Goal: Check status: Check status

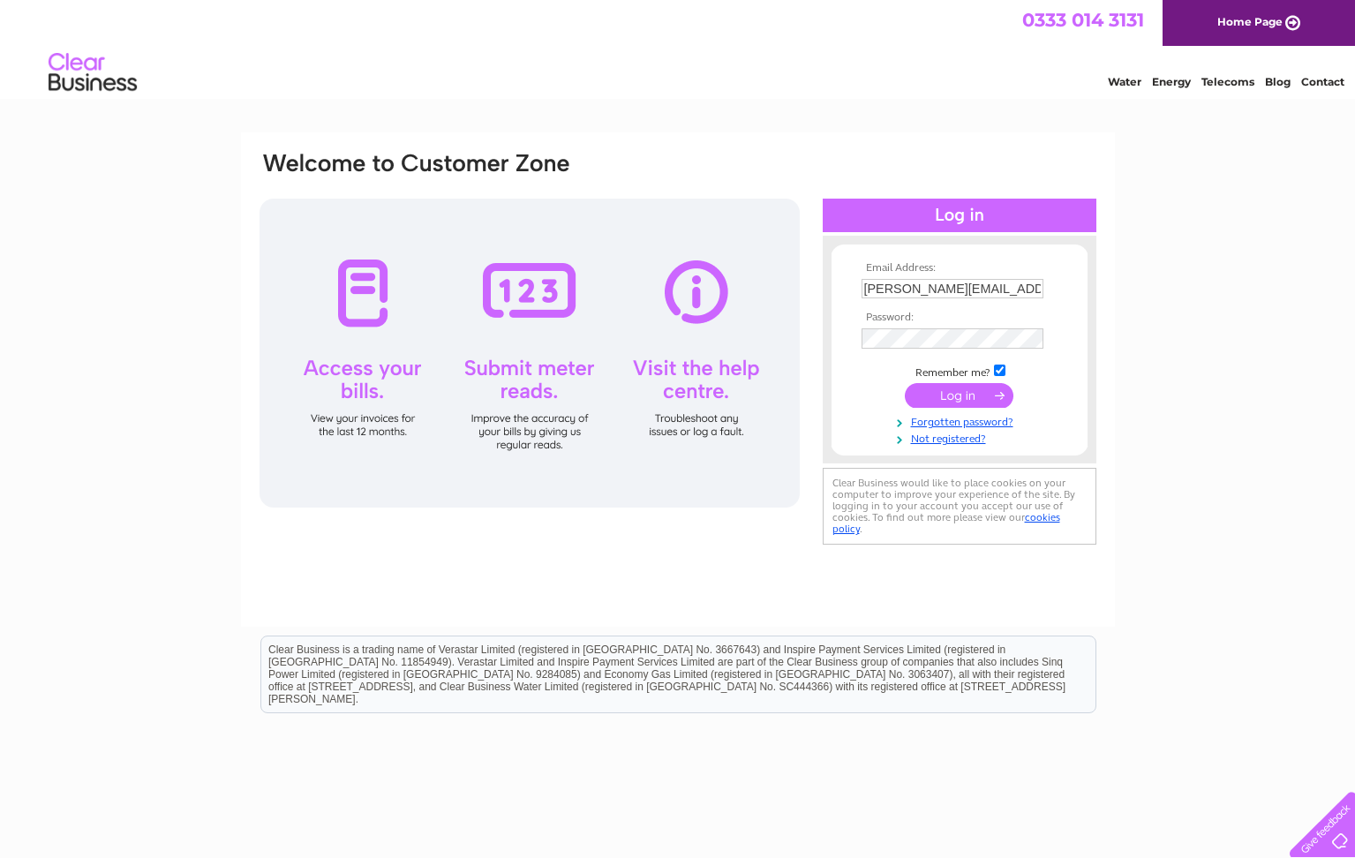
click at [946, 395] on input "submit" at bounding box center [959, 395] width 109 height 25
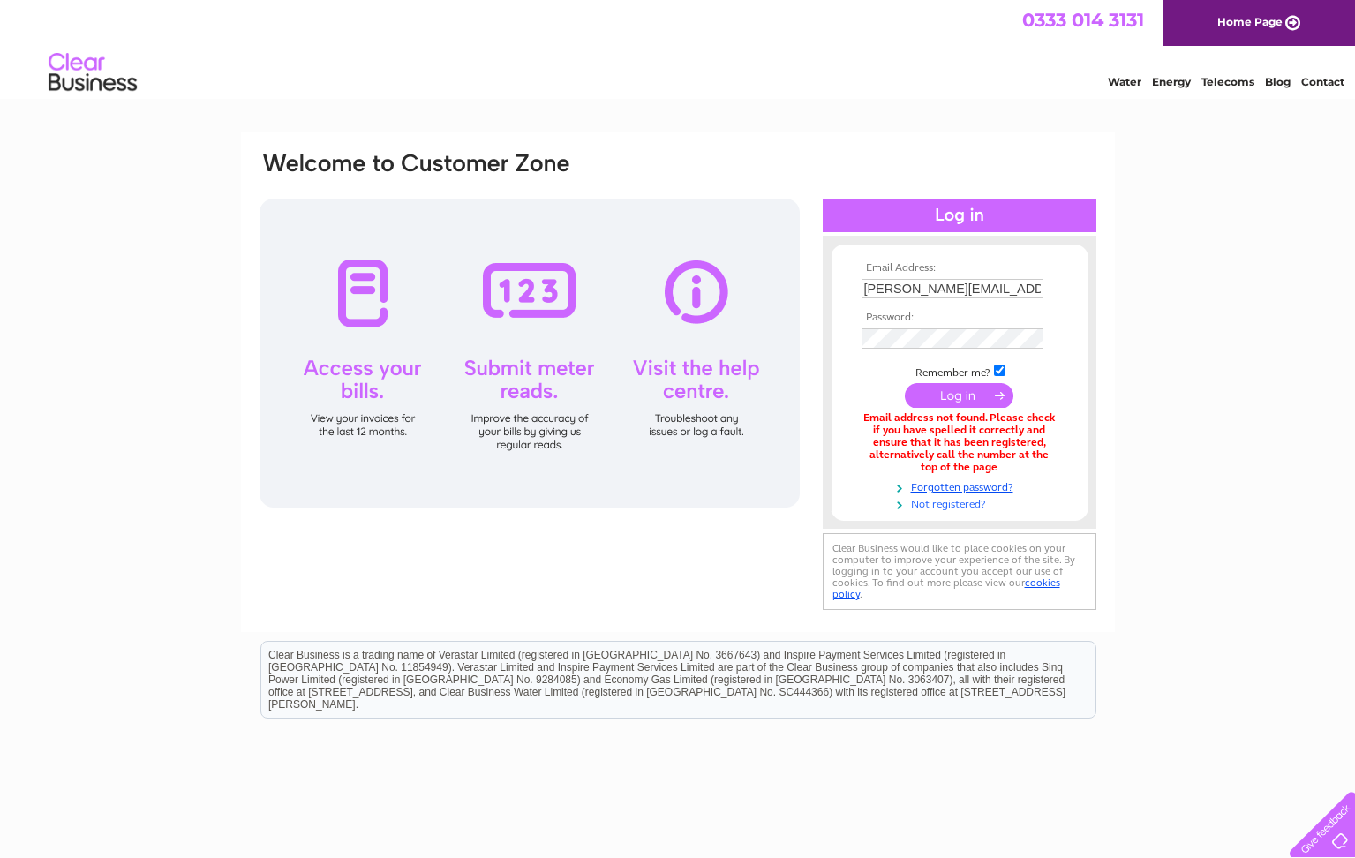
click at [940, 508] on link "Not registered?" at bounding box center [961, 502] width 200 height 17
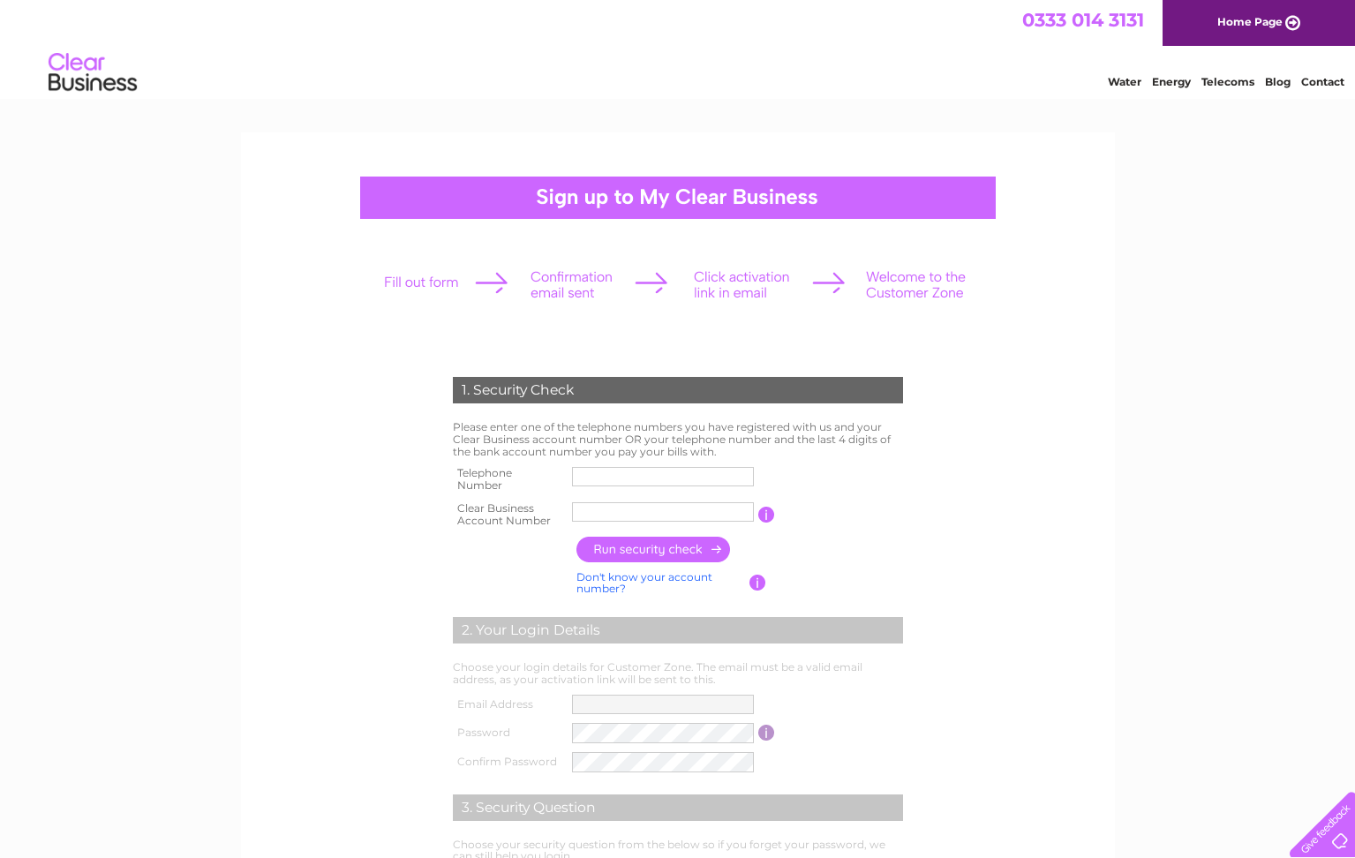
click at [611, 476] on input "text" at bounding box center [663, 476] width 182 height 19
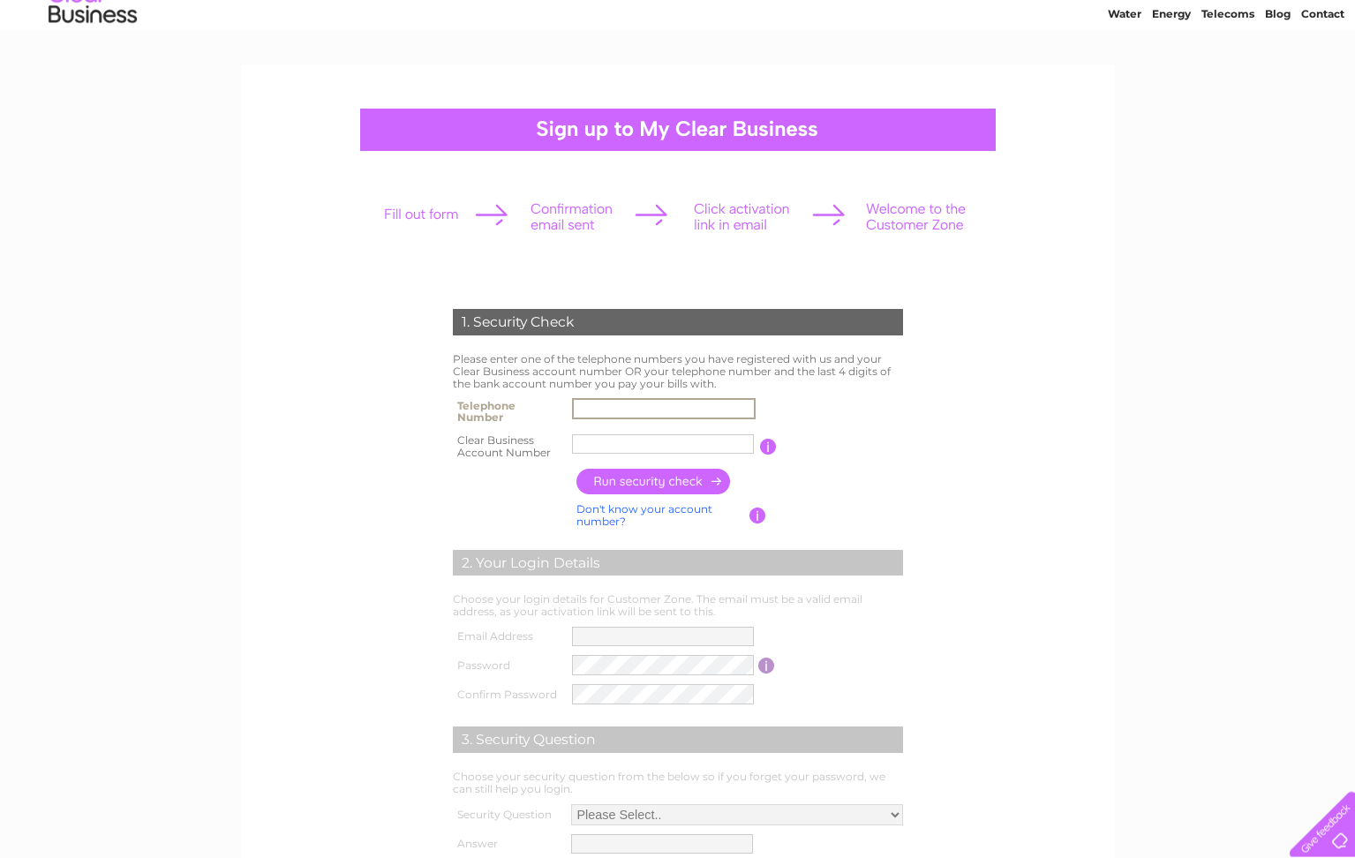
scroll to position [90, 0]
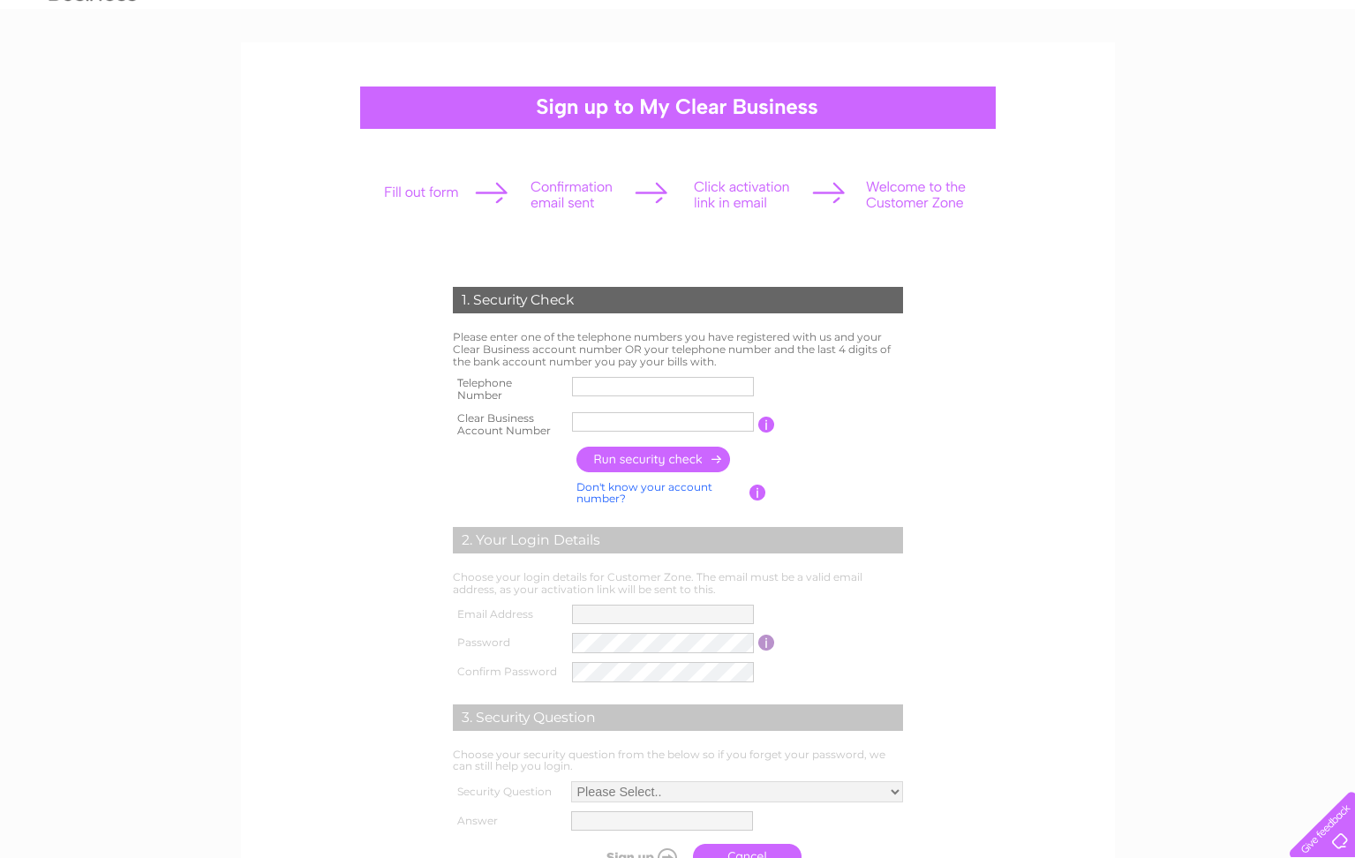
click at [609, 486] on link "Don't know your account number?" at bounding box center [644, 493] width 136 height 26
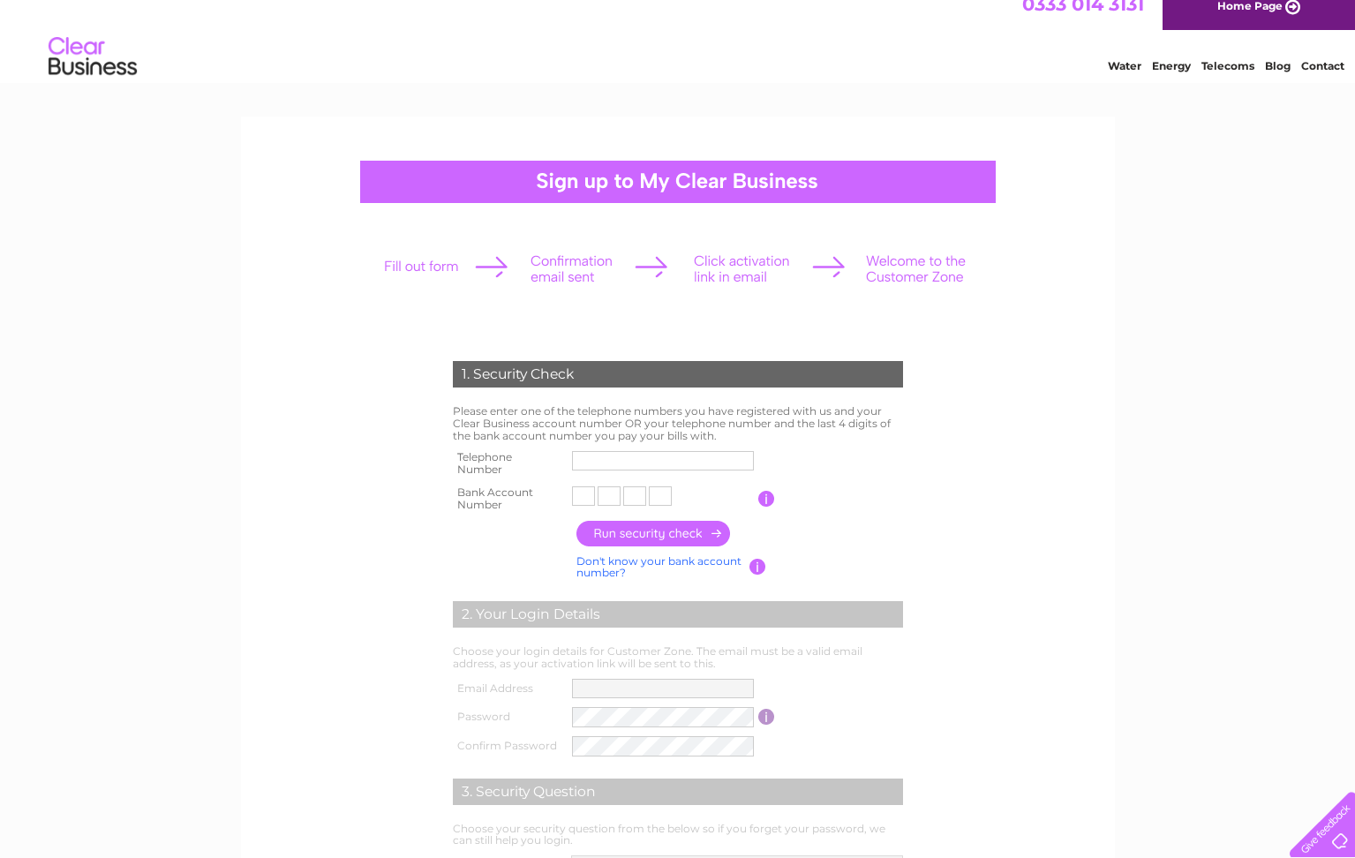
scroll to position [0, 0]
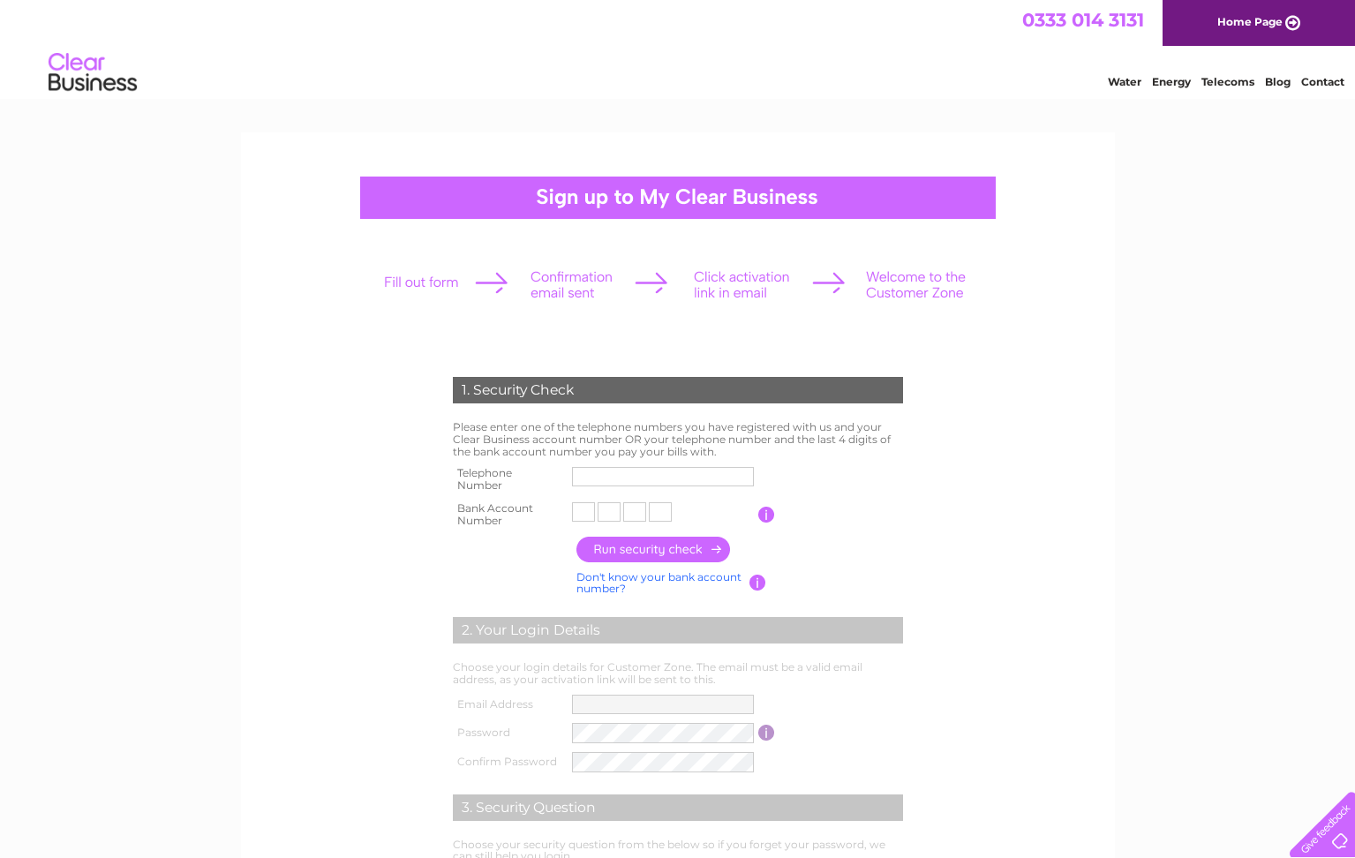
click at [414, 281] on div at bounding box center [677, 284] width 620 height 79
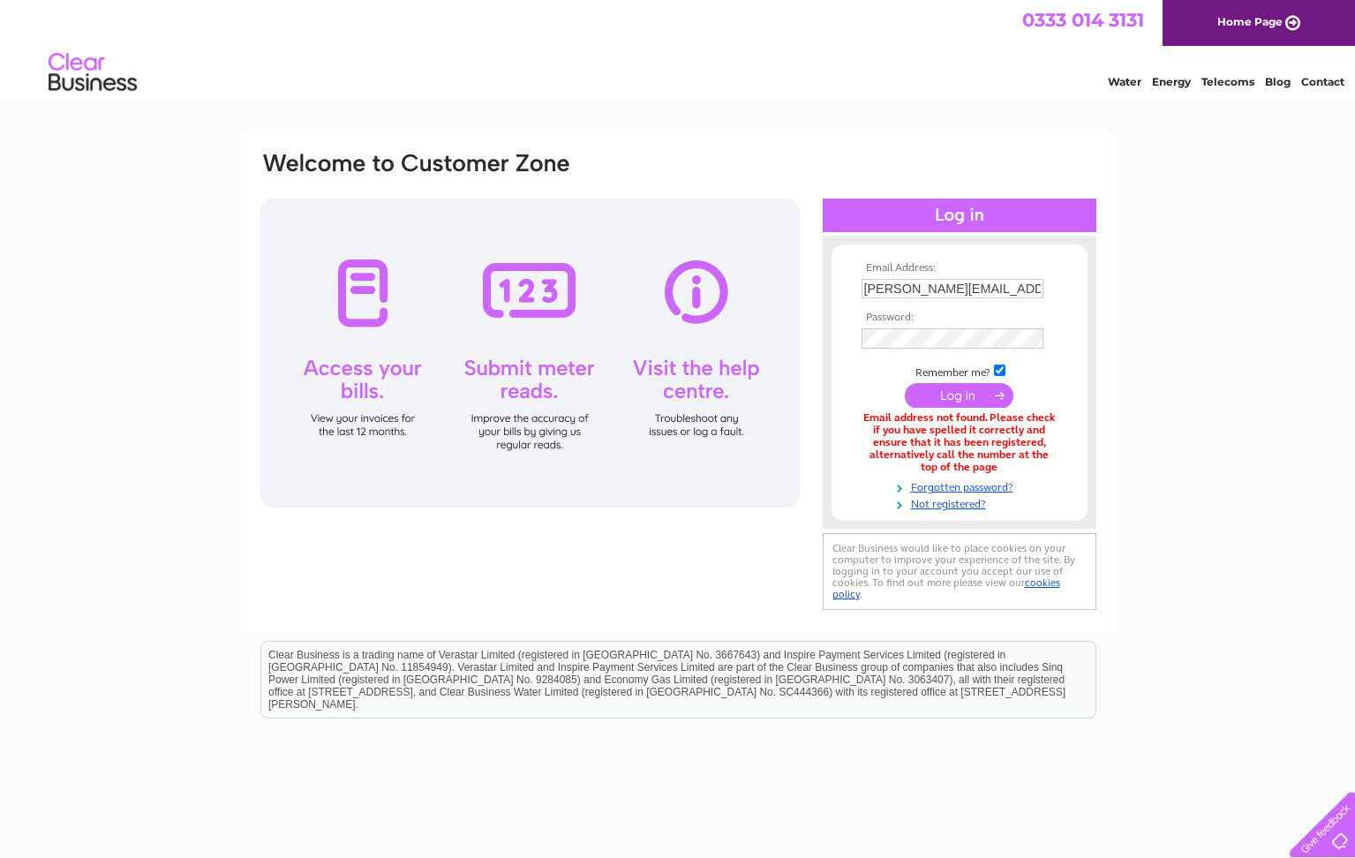
click at [959, 399] on input "submit" at bounding box center [959, 395] width 109 height 25
click at [954, 401] on input "submit" at bounding box center [959, 395] width 109 height 25
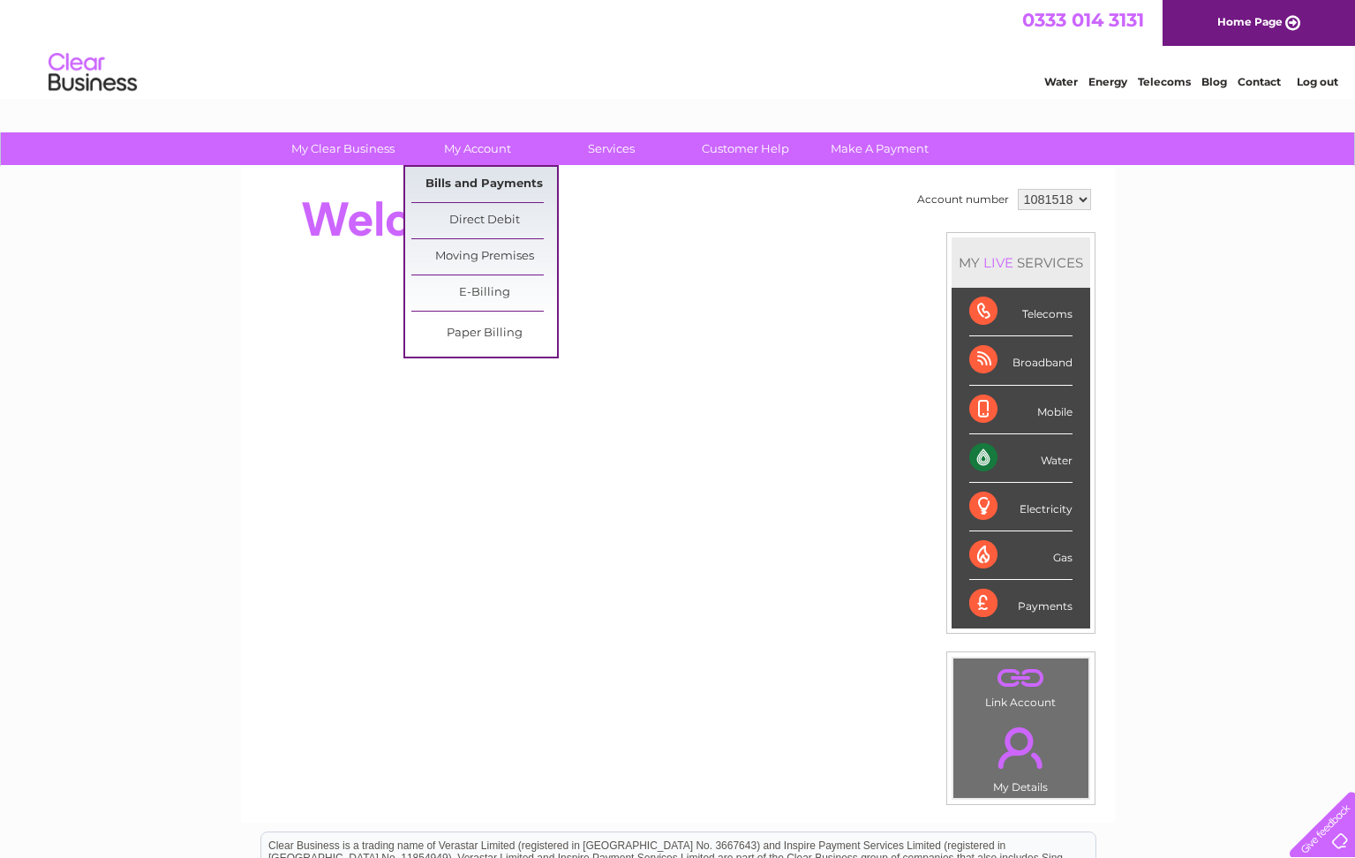
click at [485, 184] on link "Bills and Payments" at bounding box center [484, 184] width 146 height 35
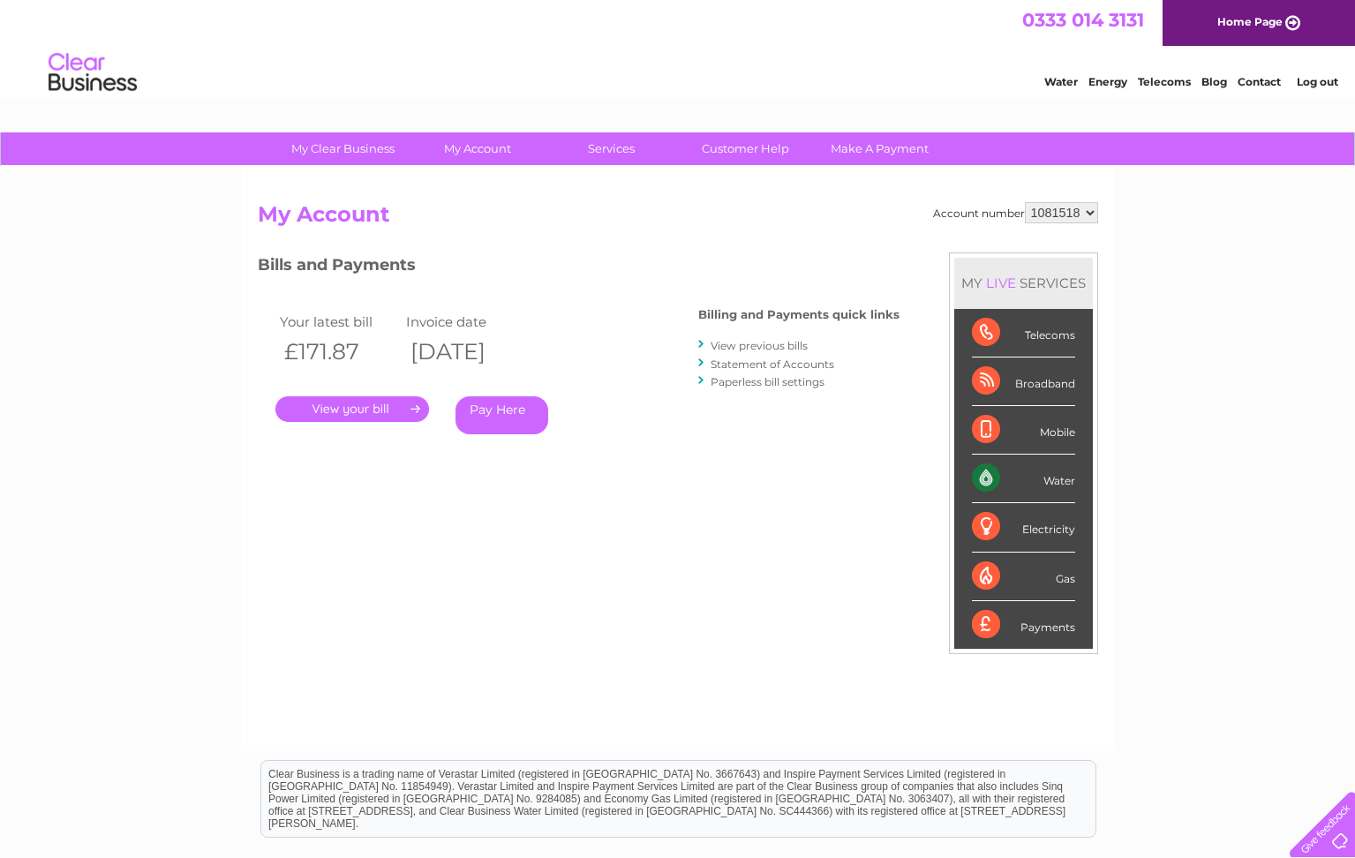
click at [763, 364] on link "Statement of Accounts" at bounding box center [772, 363] width 124 height 13
